Goal: Information Seeking & Learning: Learn about a topic

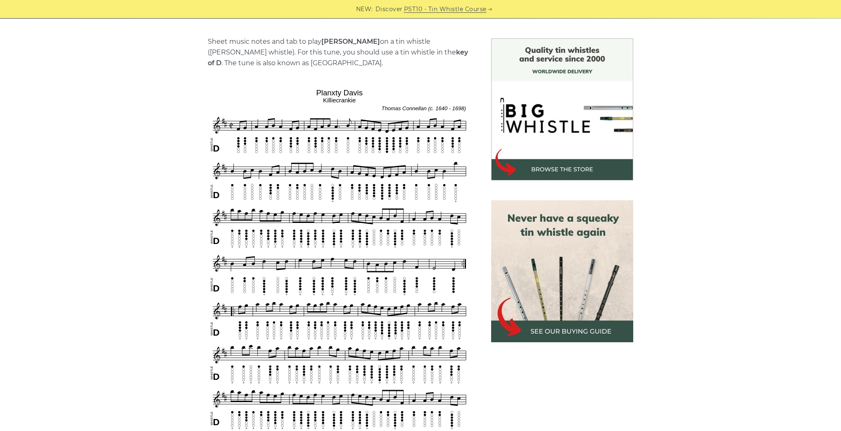
drag, startPoint x: 755, startPoint y: 157, endPoint x: 756, endPoint y: 150, distance: 6.7
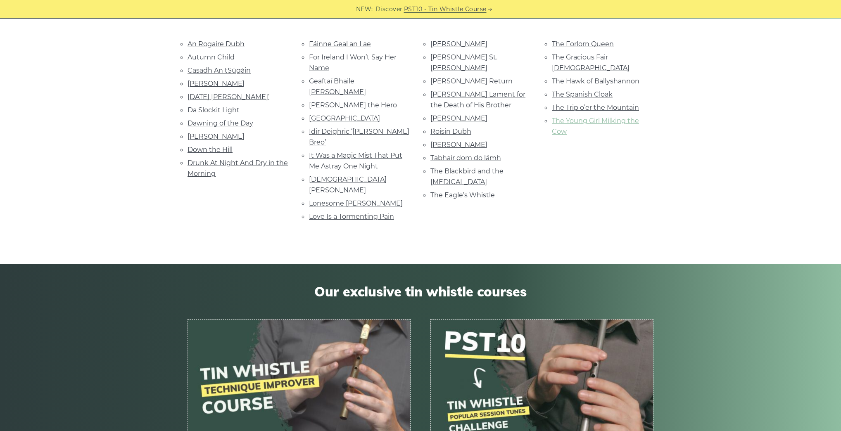
click at [603, 117] on link "The Young Girl Milking the Cow" at bounding box center [595, 126] width 87 height 19
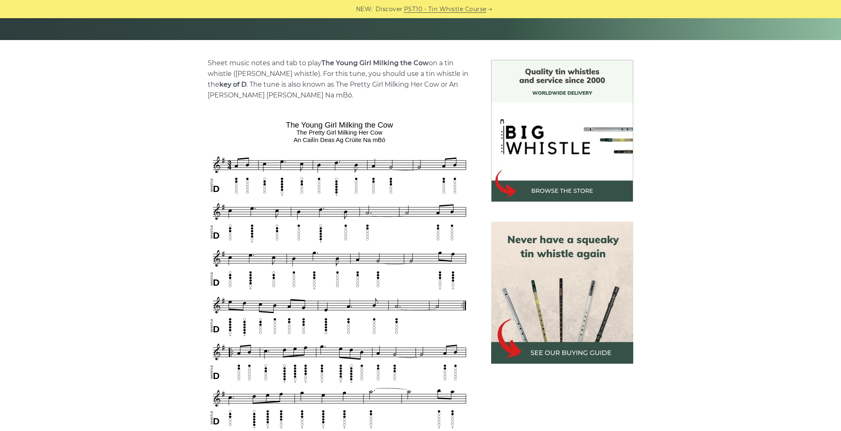
scroll to position [231, 0]
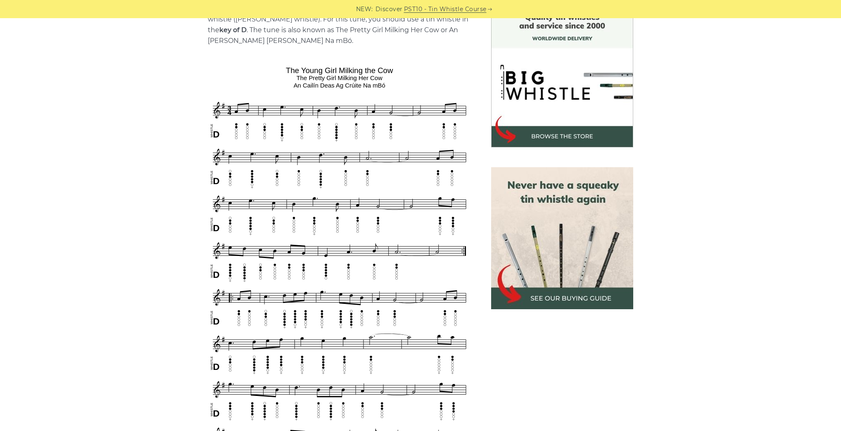
drag, startPoint x: 544, startPoint y: 168, endPoint x: 552, endPoint y: 163, distance: 8.9
